Goal: Navigation & Orientation: Find specific page/section

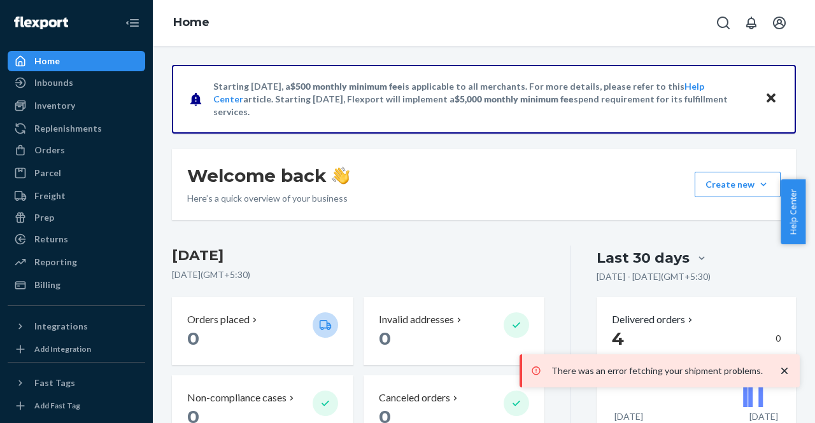
click at [782, 374] on icon "close toast" at bounding box center [784, 371] width 6 height 6
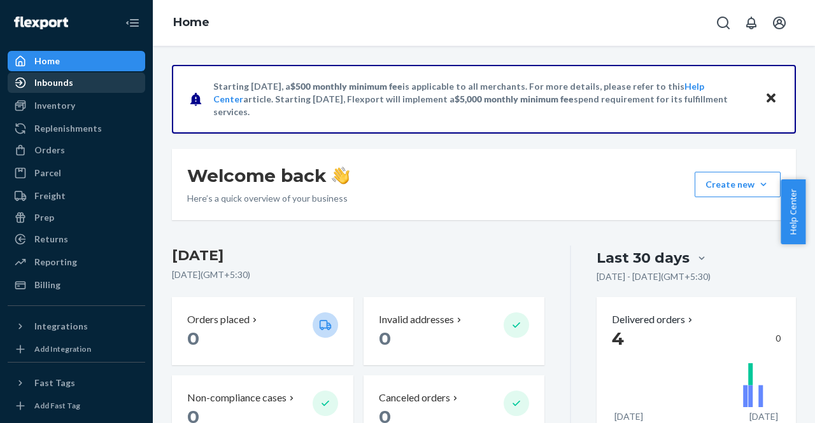
click at [36, 90] on div "Inbounds" at bounding box center [76, 83] width 135 height 18
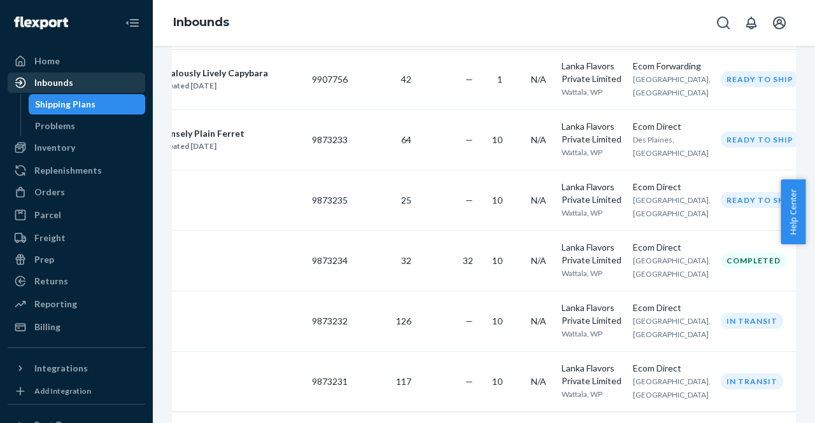
scroll to position [286, 0]
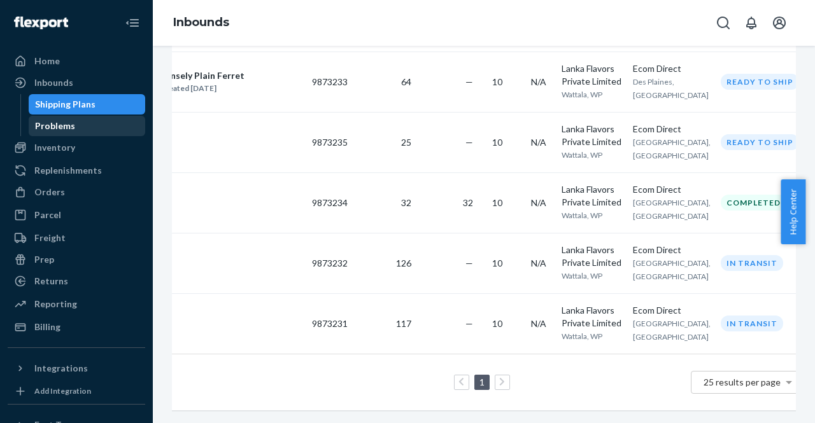
click at [51, 127] on div "Problems" at bounding box center [55, 126] width 40 height 13
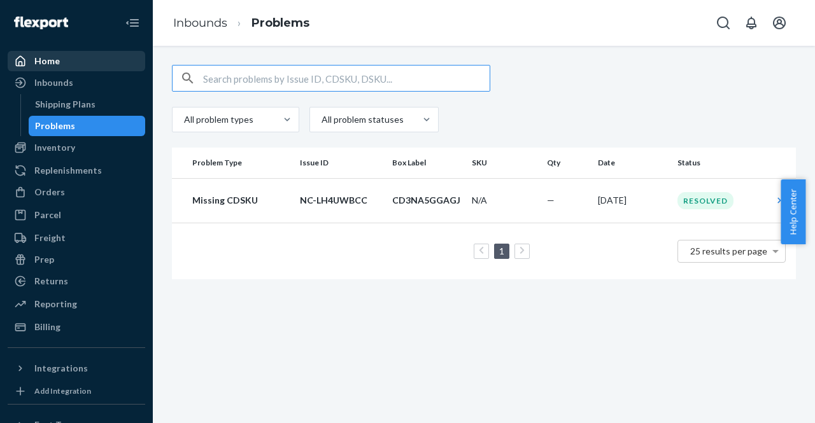
click at [45, 60] on div "Home" at bounding box center [46, 61] width 25 height 13
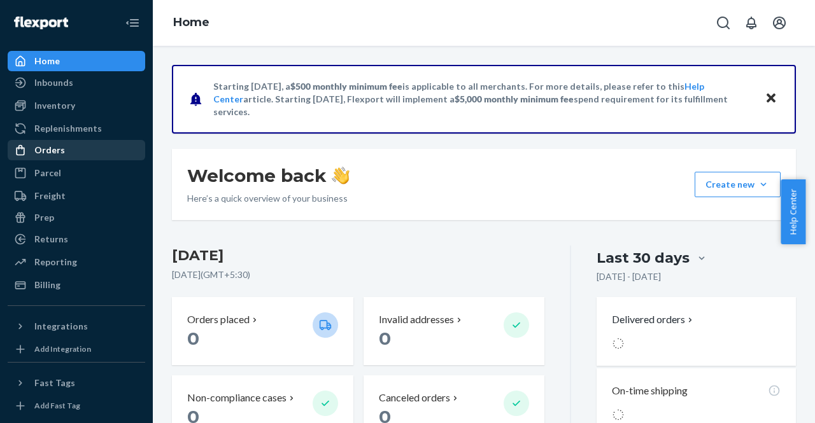
click at [35, 151] on div "Orders" at bounding box center [49, 150] width 31 height 13
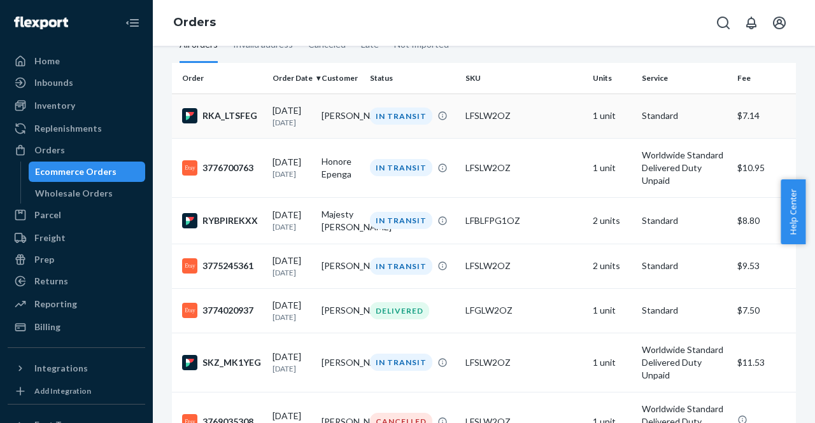
scroll to position [81, 0]
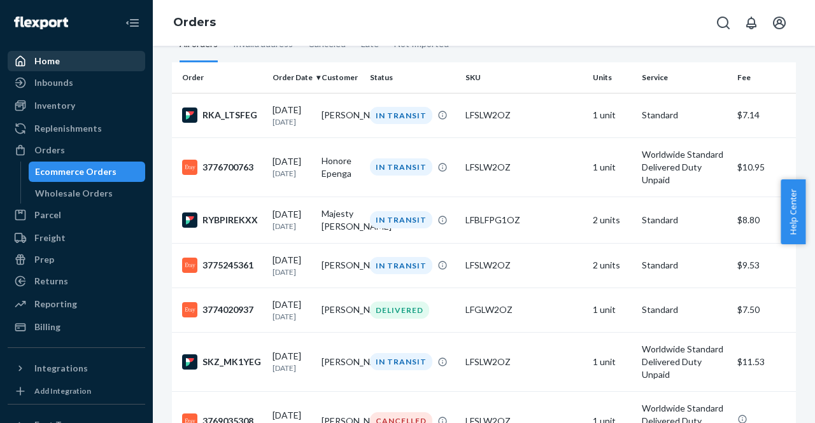
click at [101, 64] on div "Home" at bounding box center [76, 61] width 135 height 18
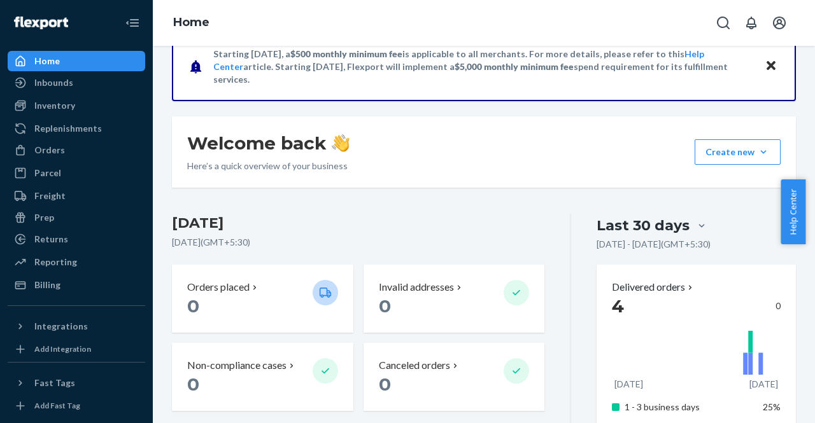
scroll to position [6, 0]
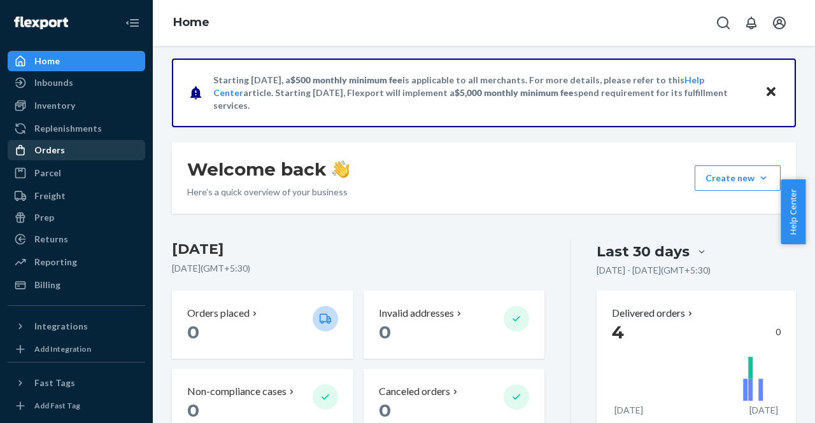
click at [90, 154] on div "Orders" at bounding box center [76, 150] width 135 height 18
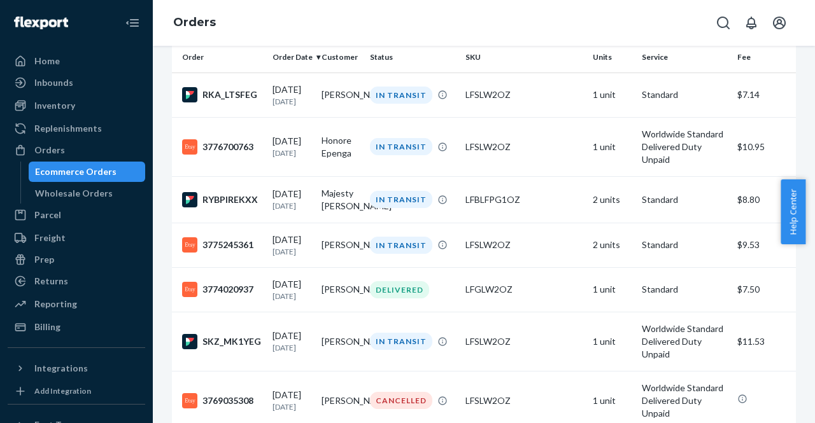
scroll to position [102, 0]
